Goal: Task Accomplishment & Management: Manage account settings

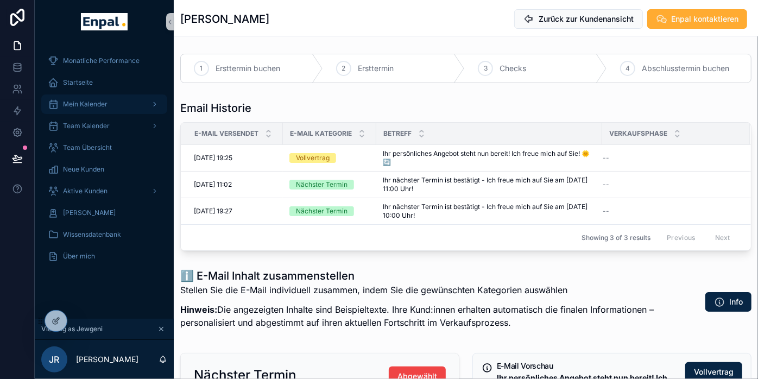
click at [77, 102] on span "Mein Kalender" at bounding box center [85, 104] width 45 height 9
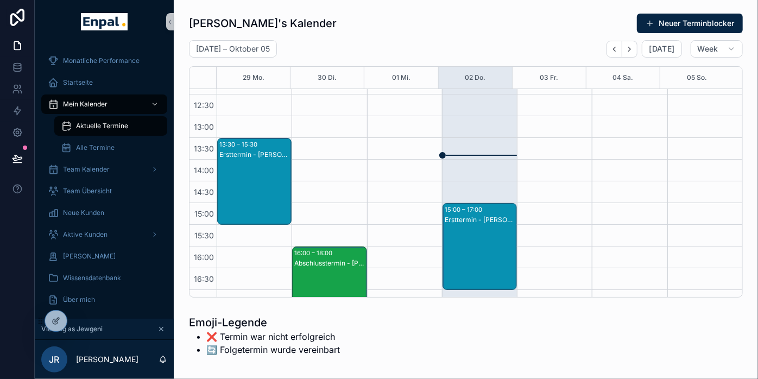
scroll to position [231, 0]
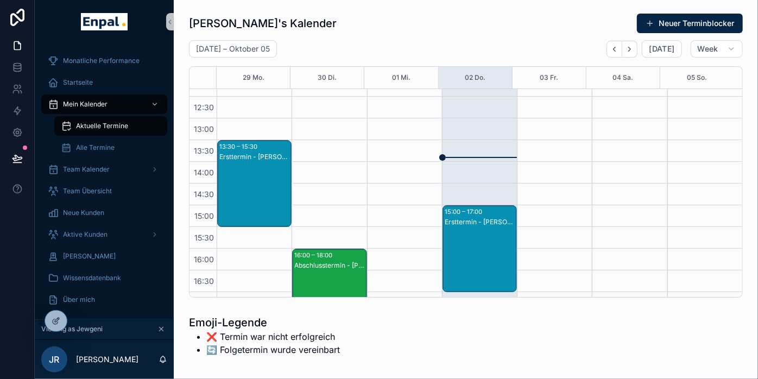
click at [465, 223] on div "Ersttermin - [PERSON_NAME]" at bounding box center [480, 222] width 71 height 9
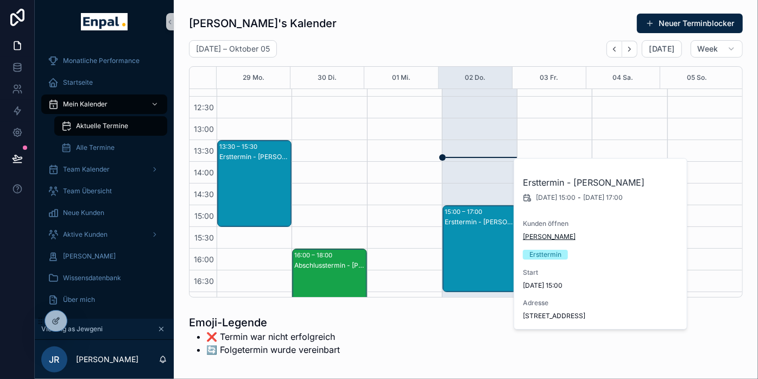
click at [548, 234] on span "[PERSON_NAME]" at bounding box center [549, 236] width 53 height 9
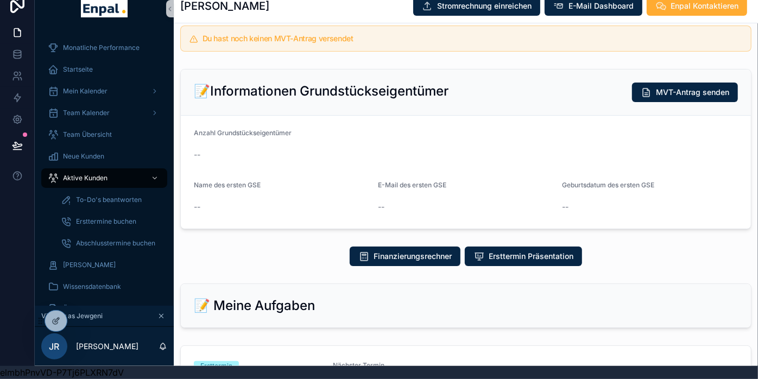
scroll to position [245, 0]
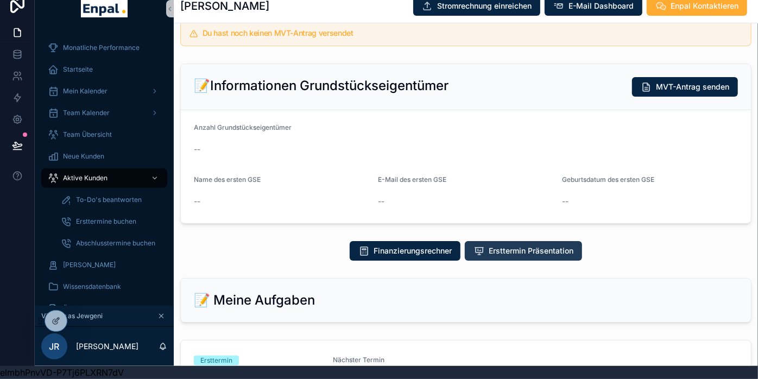
click at [522, 254] on span "Ersttermin Präsentation" at bounding box center [531, 250] width 85 height 11
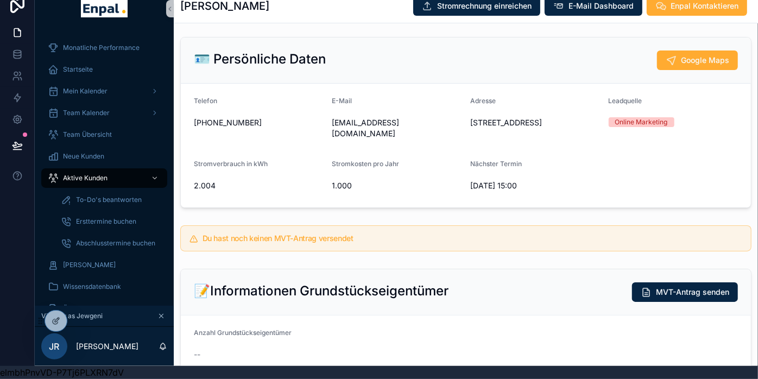
scroll to position [0, 0]
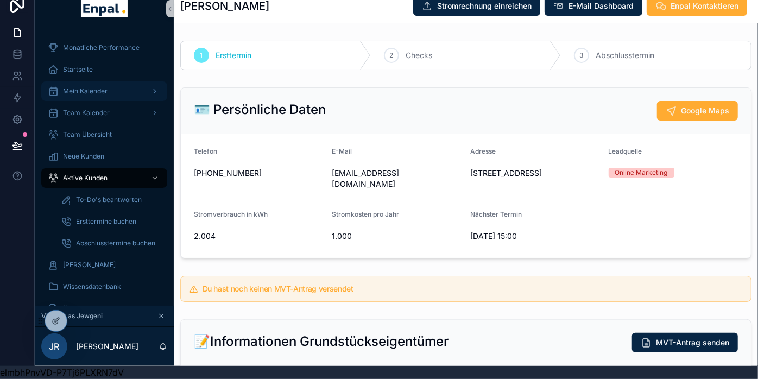
click at [88, 87] on span "Mein Kalender" at bounding box center [85, 91] width 45 height 9
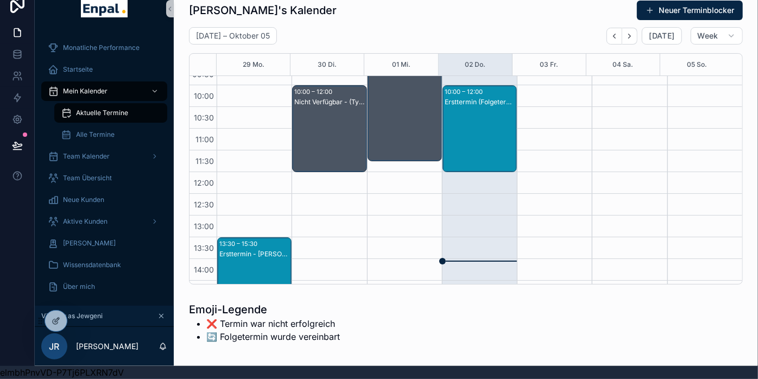
scroll to position [116, 0]
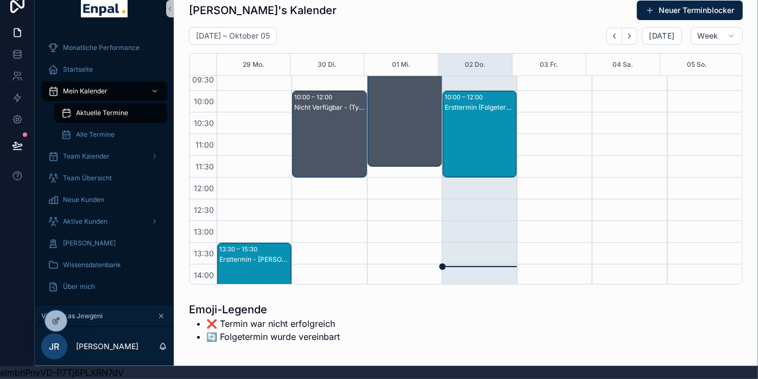
click at [475, 129] on div "Ersttermin (Folgetermin) - [PERSON_NAME]" at bounding box center [480, 145] width 71 height 85
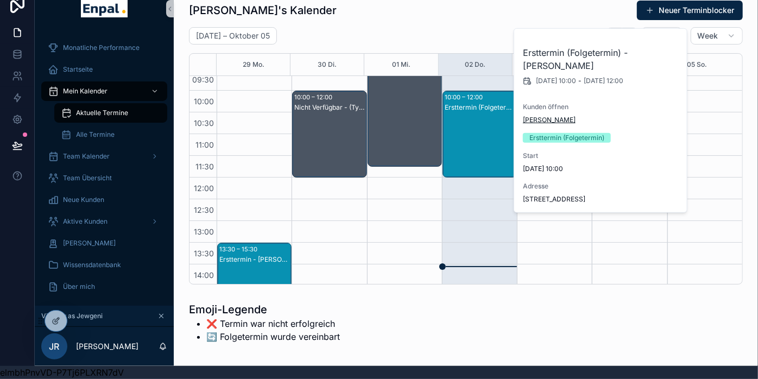
click at [552, 117] on span "[PERSON_NAME]" at bounding box center [549, 120] width 53 height 9
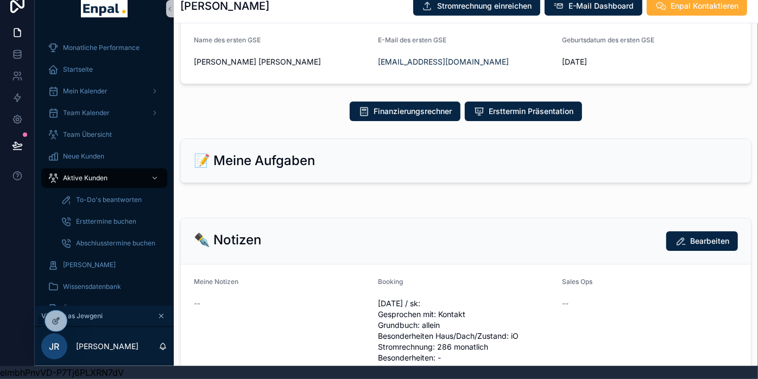
scroll to position [355, 0]
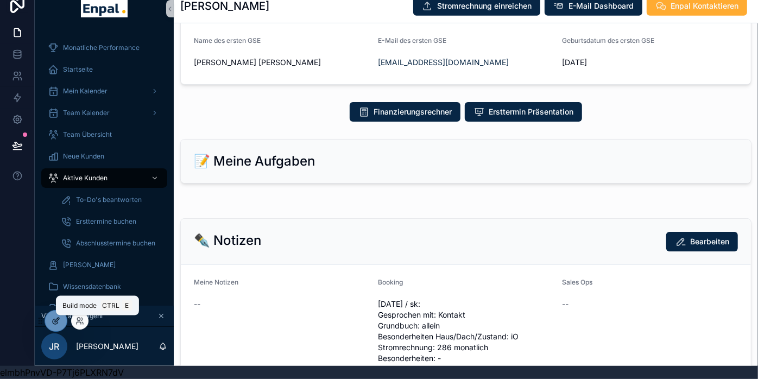
click at [55, 320] on icon at bounding box center [57, 320] width 4 height 4
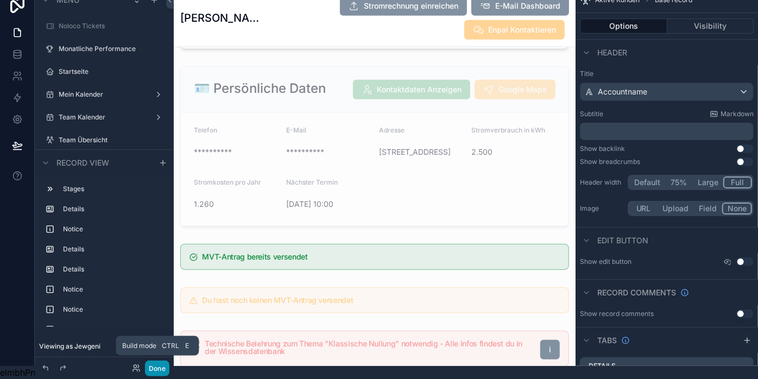
click at [156, 363] on button "Done" at bounding box center [157, 369] width 24 height 16
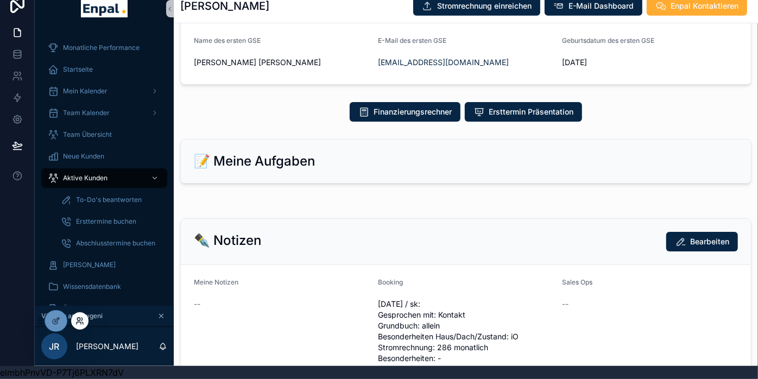
click at [82, 325] on icon at bounding box center [79, 321] width 9 height 9
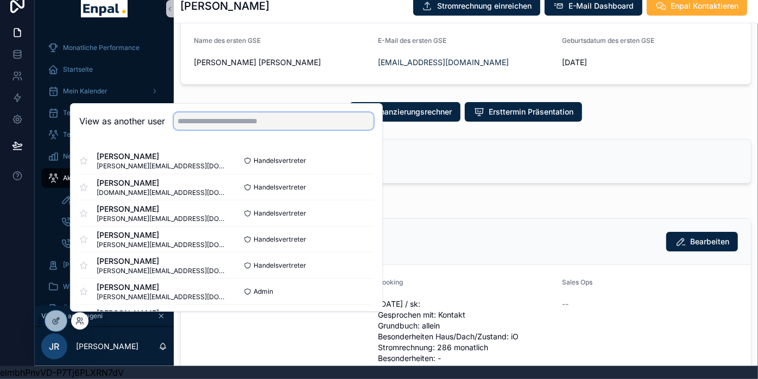
click at [267, 128] on input "text" at bounding box center [274, 120] width 200 height 17
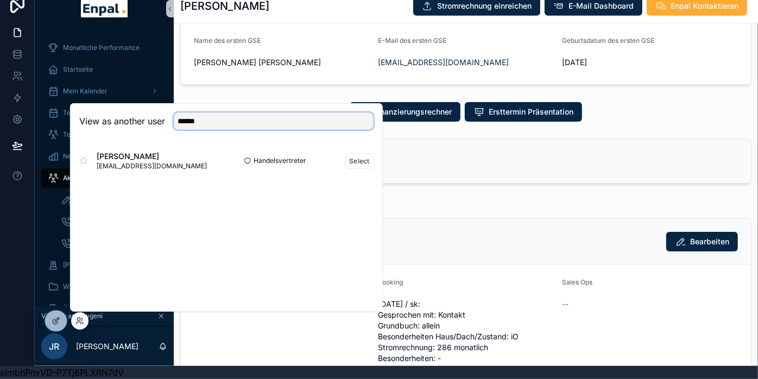
type input "******"
click at [352, 169] on div "[PERSON_NAME] [PERSON_NAME][EMAIL_ADDRESS][DOMAIN_NAME] Handelsvertreter Select" at bounding box center [226, 161] width 294 height 26
click at [357, 157] on button "Select" at bounding box center [359, 161] width 28 height 16
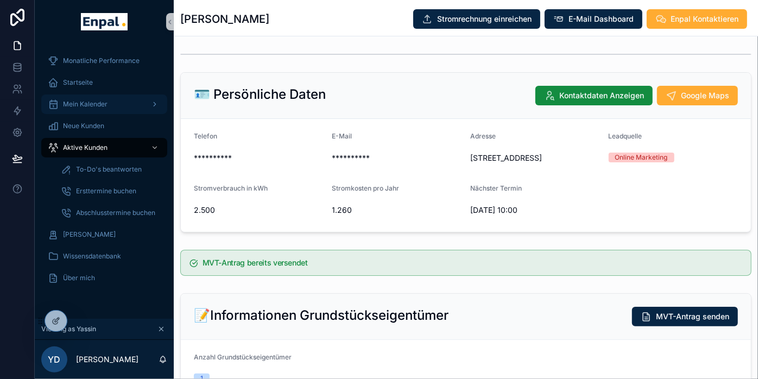
click at [74, 102] on span "Mein Kalender" at bounding box center [85, 104] width 45 height 9
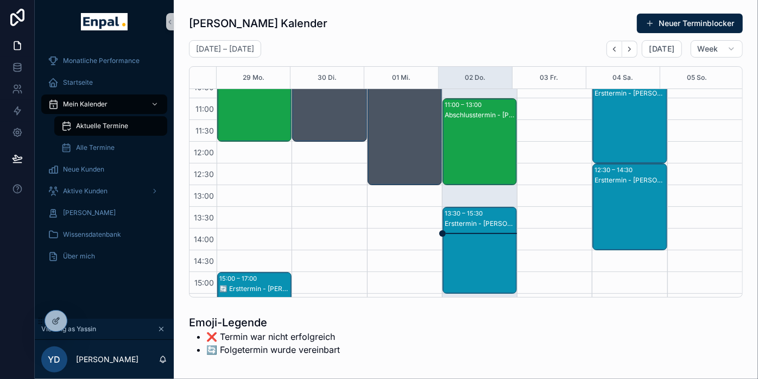
scroll to position [163, 0]
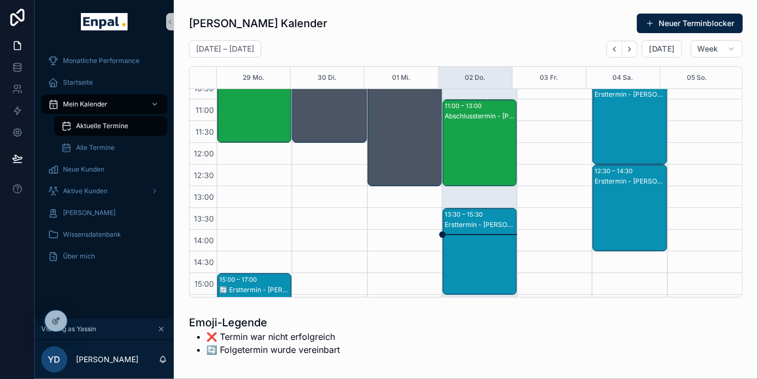
click at [475, 143] on div "Abschlusstermin - Stefan Krüger" at bounding box center [480, 153] width 71 height 85
